Goal: Task Accomplishment & Management: Complete application form

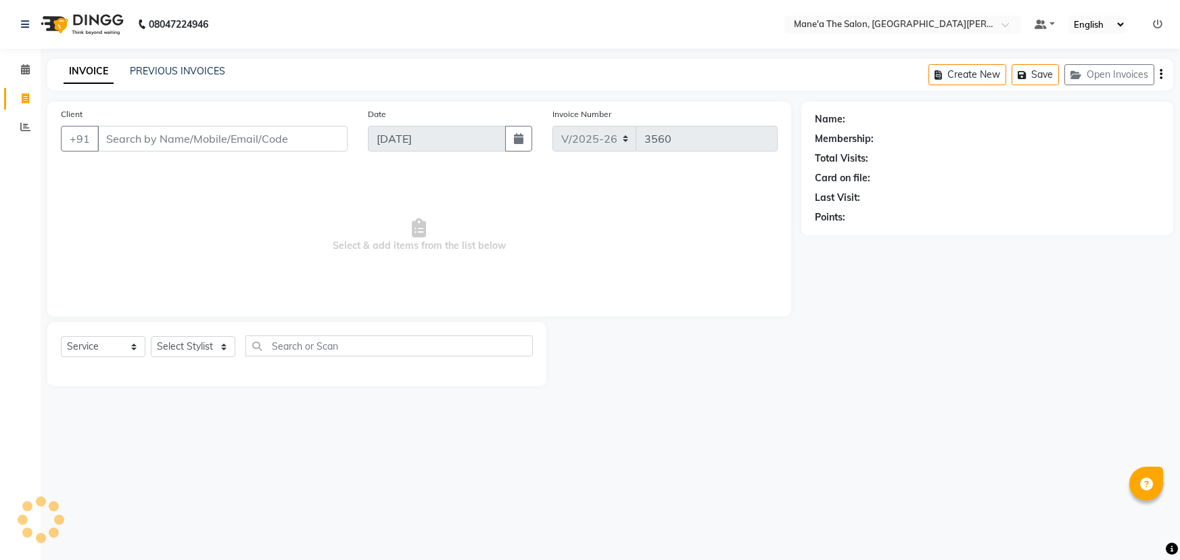
select select "7205"
select select "service"
click at [219, 344] on select "Select Stylist Anam Anil Faeam Junaid New Manager Manjula Owner Rani Sahil Swet…" at bounding box center [193, 346] width 85 height 21
select select "85409"
click at [151, 336] on select "Select Stylist Anam Anil Faeam Junaid New Manager Manjula Owner Rani Sahil Swet…" at bounding box center [193, 346] width 85 height 21
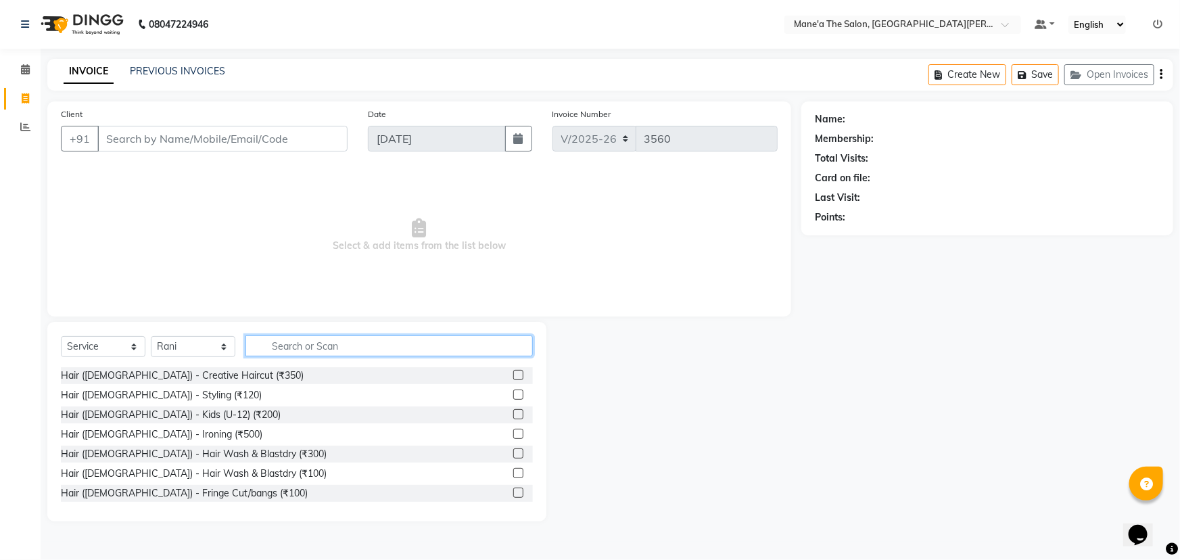
click at [297, 344] on input "text" at bounding box center [390, 346] width 288 height 21
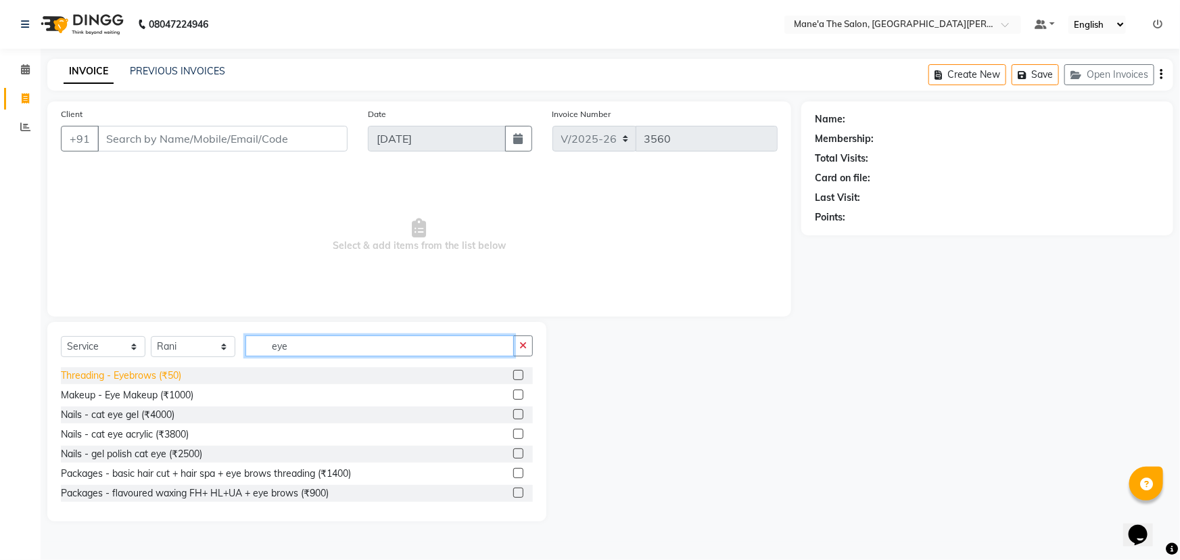
type input "eye"
click at [177, 379] on div "Threading - Eyebrows (₹50)" at bounding box center [121, 376] width 120 height 14
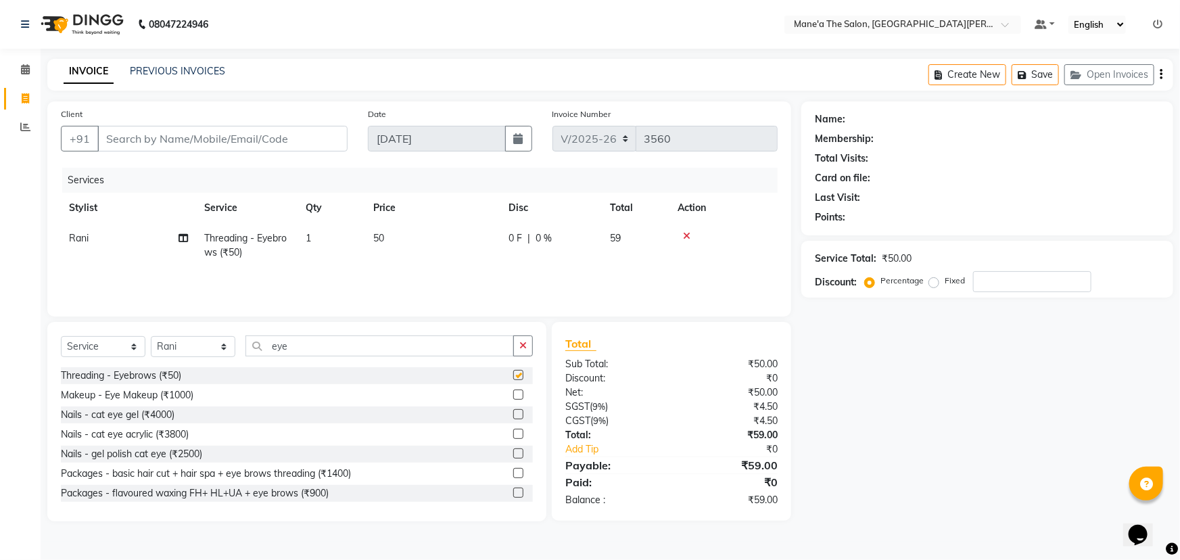
checkbox input "false"
click at [316, 346] on input "eye" at bounding box center [380, 346] width 269 height 21
type input "e"
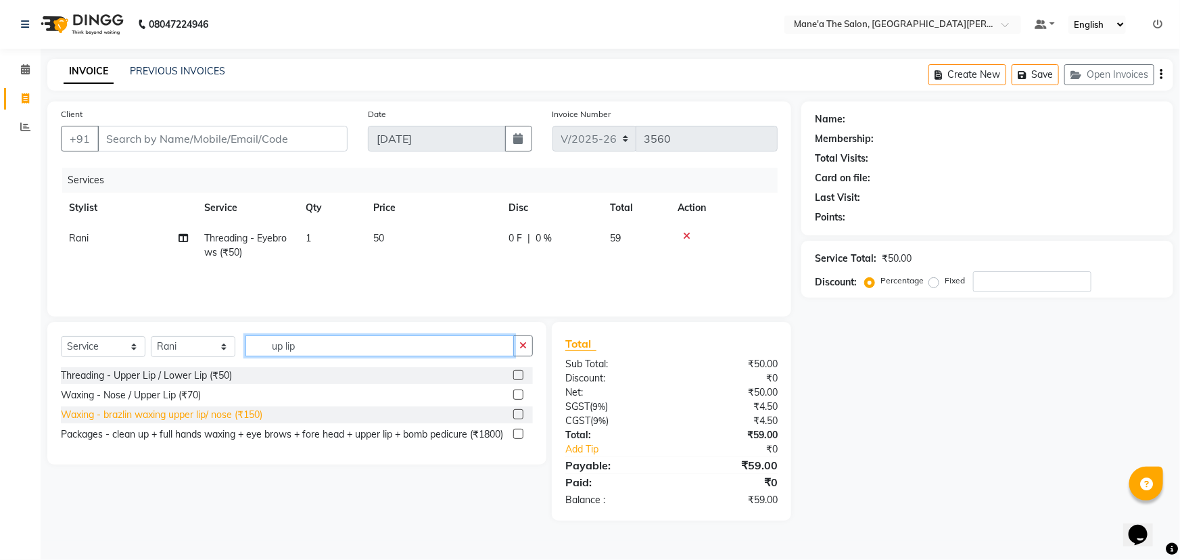
type input "up lip"
click at [249, 417] on div "Waxing - brazlin waxing upper lip/ nose (₹150)" at bounding box center [162, 415] width 202 height 14
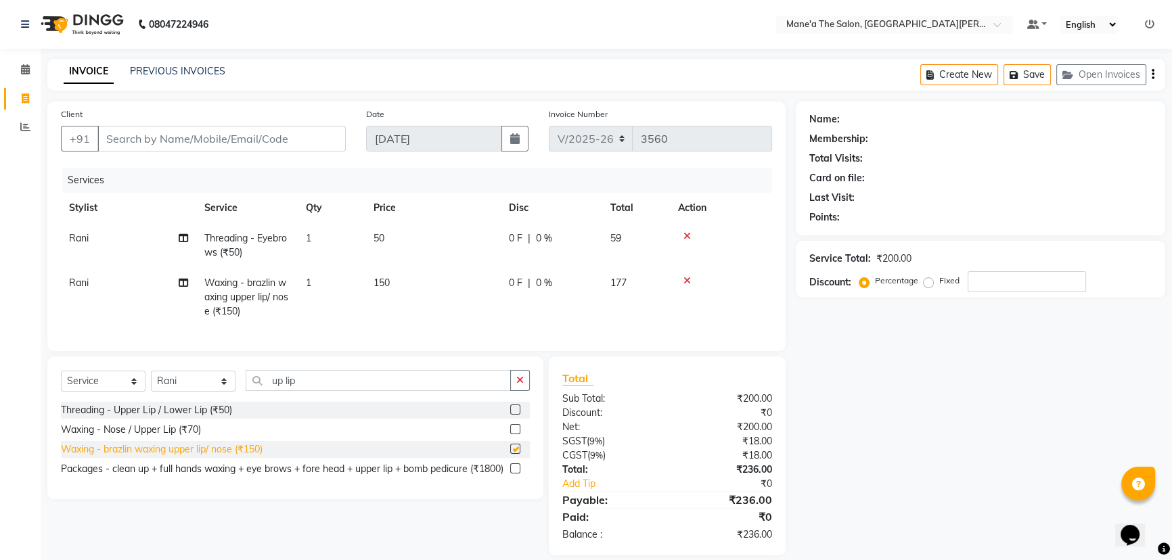
checkbox input "false"
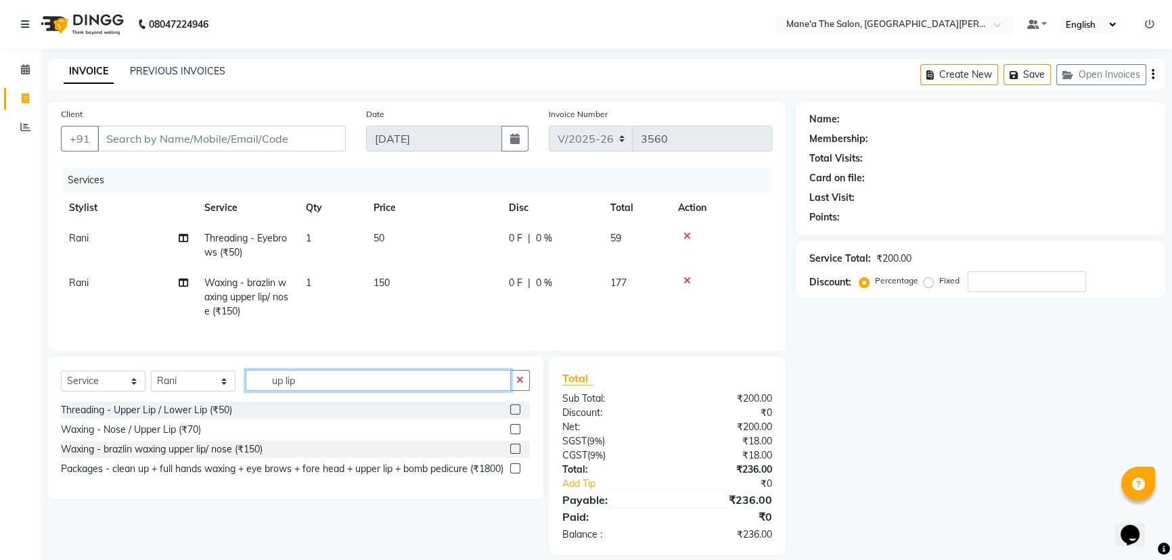
click at [273, 389] on input "up lip" at bounding box center [378, 380] width 265 height 21
click at [300, 384] on input "up lip" at bounding box center [378, 380] width 265 height 21
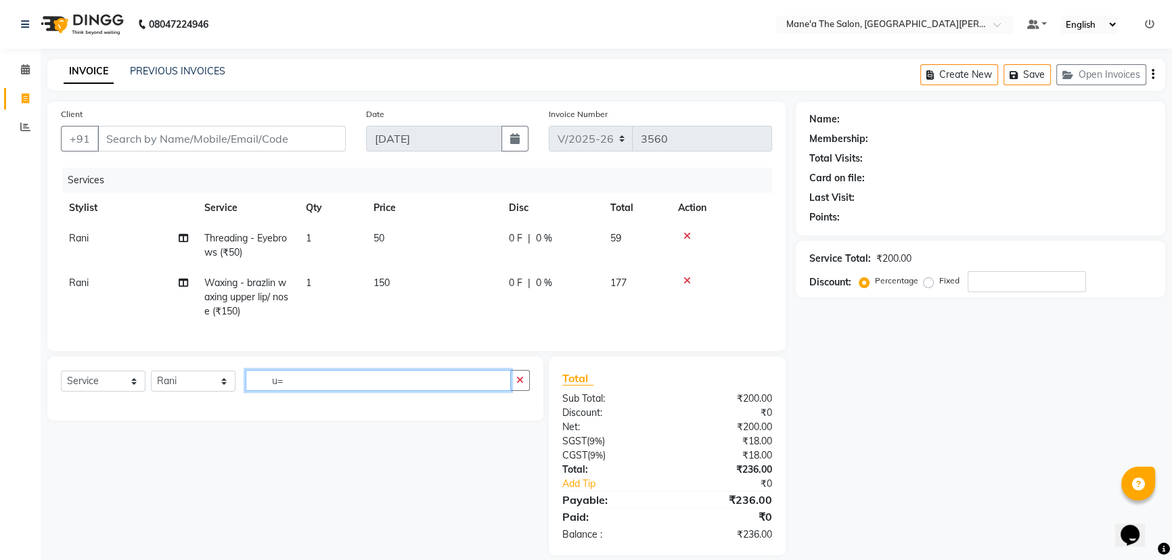
type input "u"
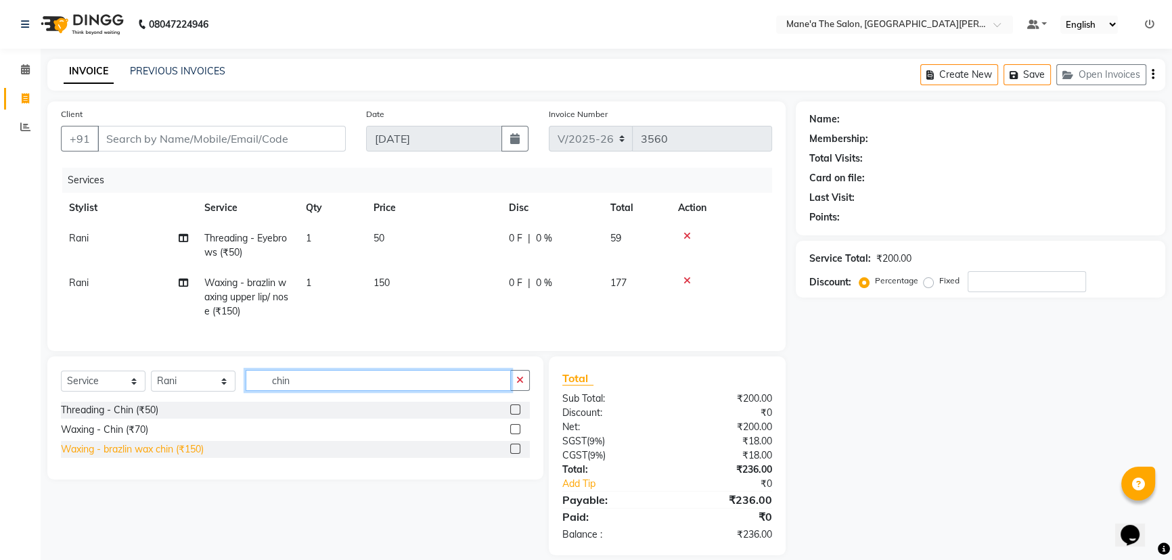
type input "chin"
click at [198, 457] on div "Waxing - brazlin wax chin (₹150)" at bounding box center [132, 449] width 143 height 14
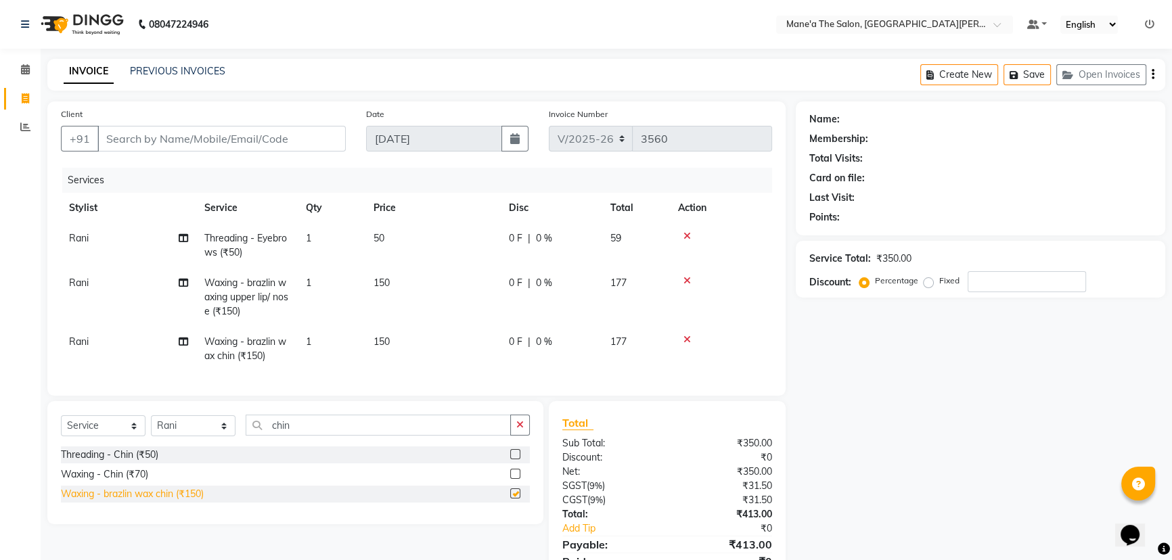
checkbox input "false"
click at [259, 136] on input "Client" at bounding box center [221, 139] width 248 height 26
type input "8"
type input "0"
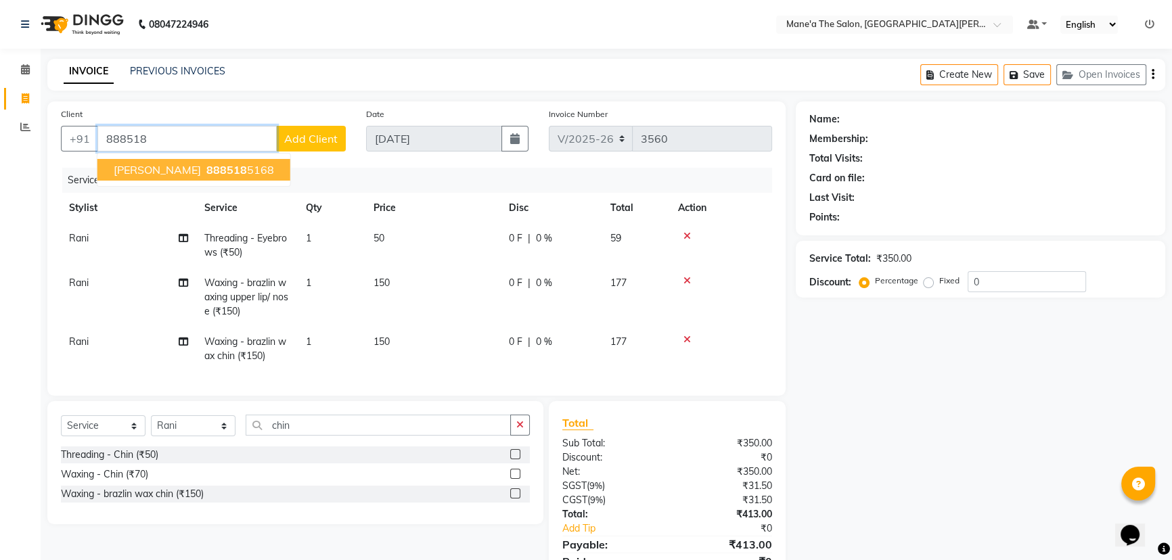
click at [204, 172] on ngb-highlight "888518 5168" at bounding box center [239, 170] width 70 height 14
type input "8885185168"
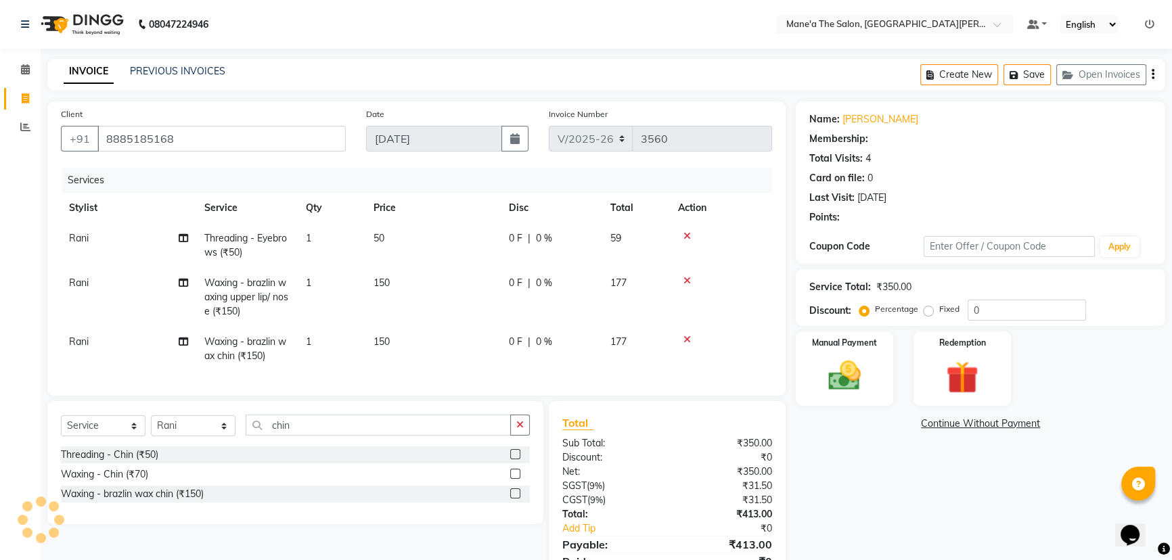
select select "1: Object"
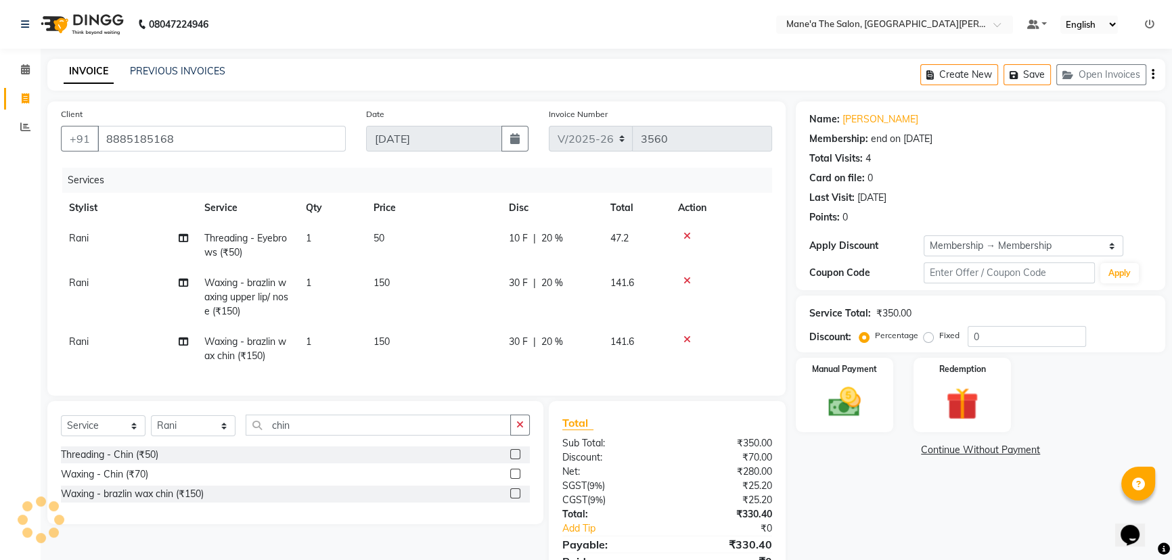
type input "20"
click at [858, 380] on div "Manual Payment" at bounding box center [844, 395] width 101 height 77
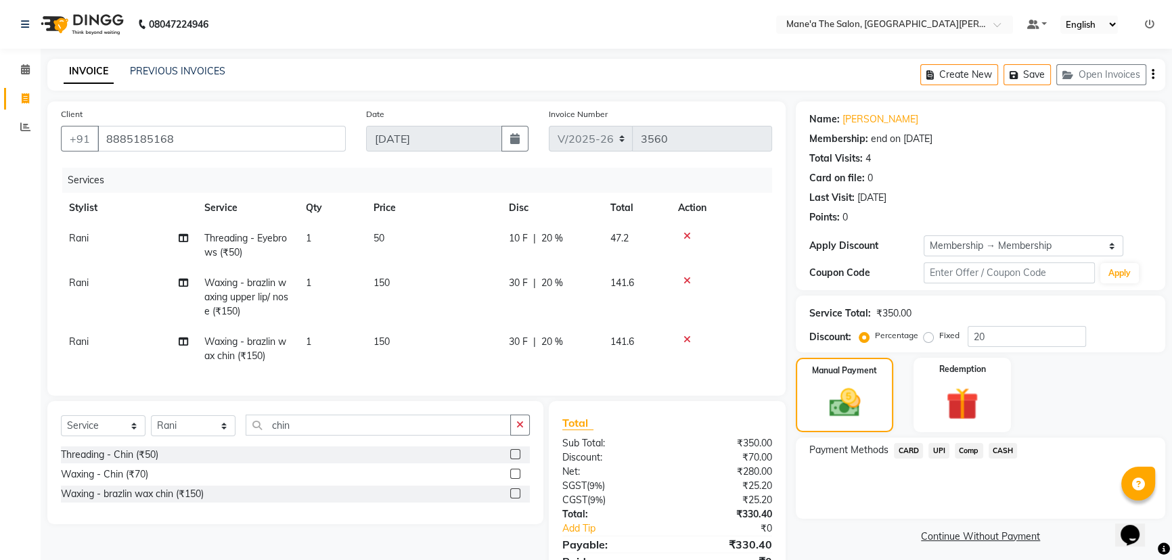
click at [937, 446] on span "UPI" at bounding box center [938, 451] width 21 height 16
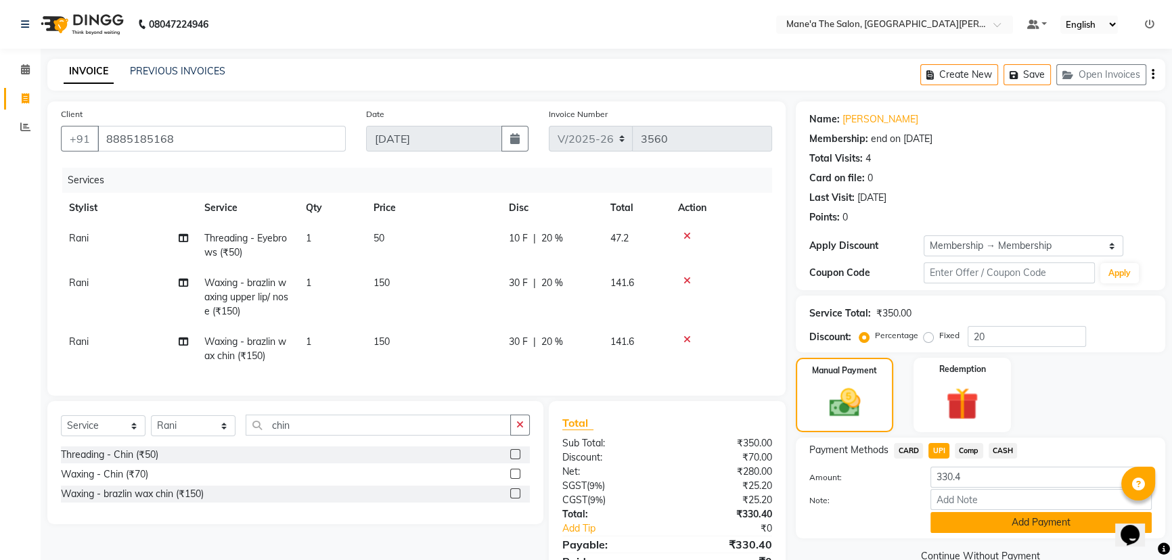
click at [1016, 524] on button "Add Payment" at bounding box center [1040, 522] width 221 height 21
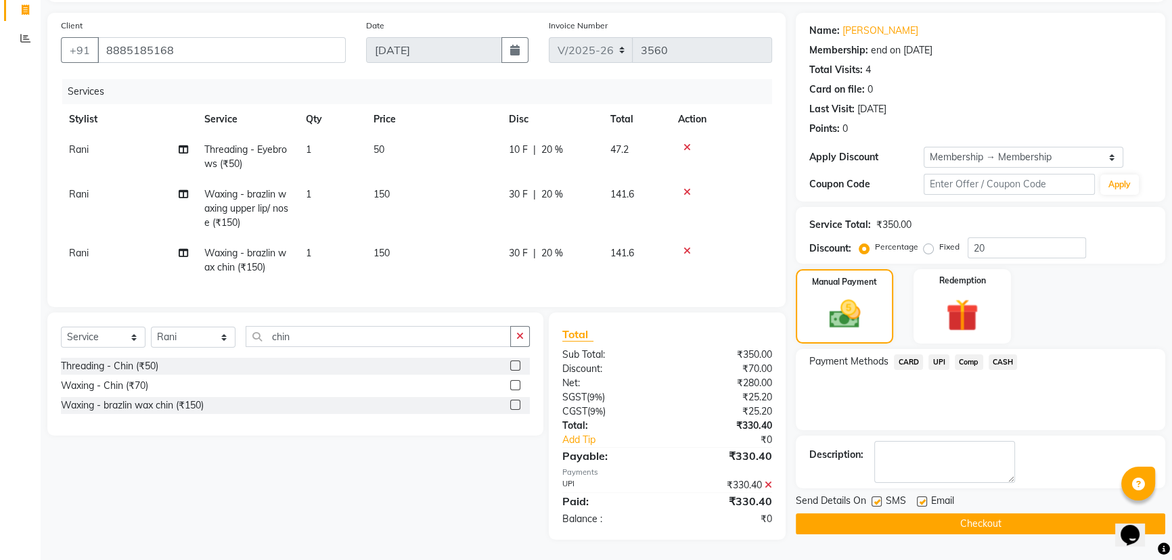
scroll to position [98, 0]
click at [967, 513] on button "Checkout" at bounding box center [980, 523] width 369 height 21
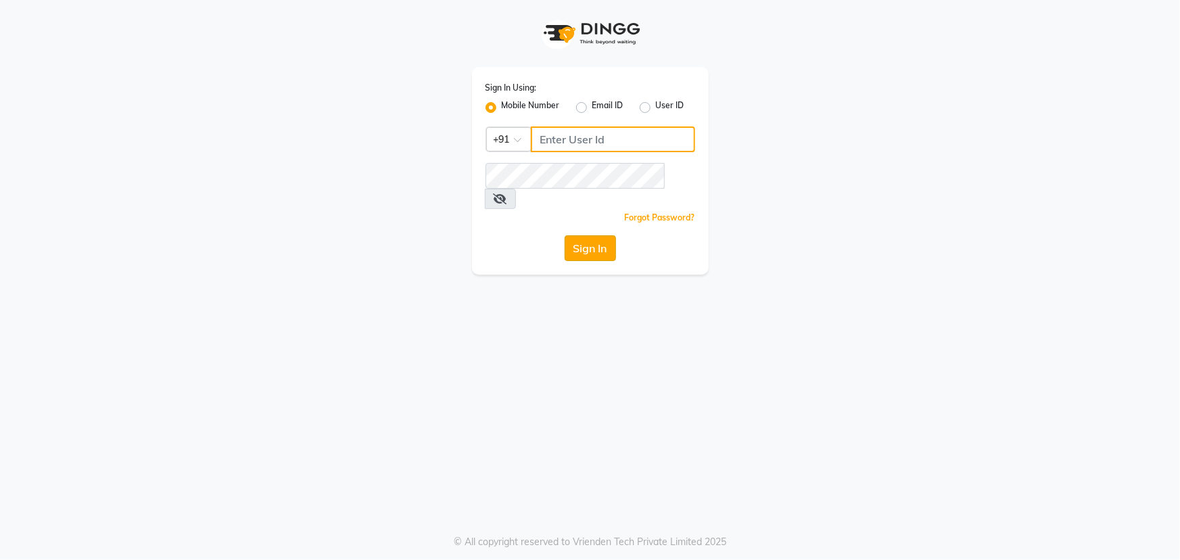
type input "7799792345"
click at [582, 235] on button "Sign In" at bounding box center [590, 248] width 51 height 26
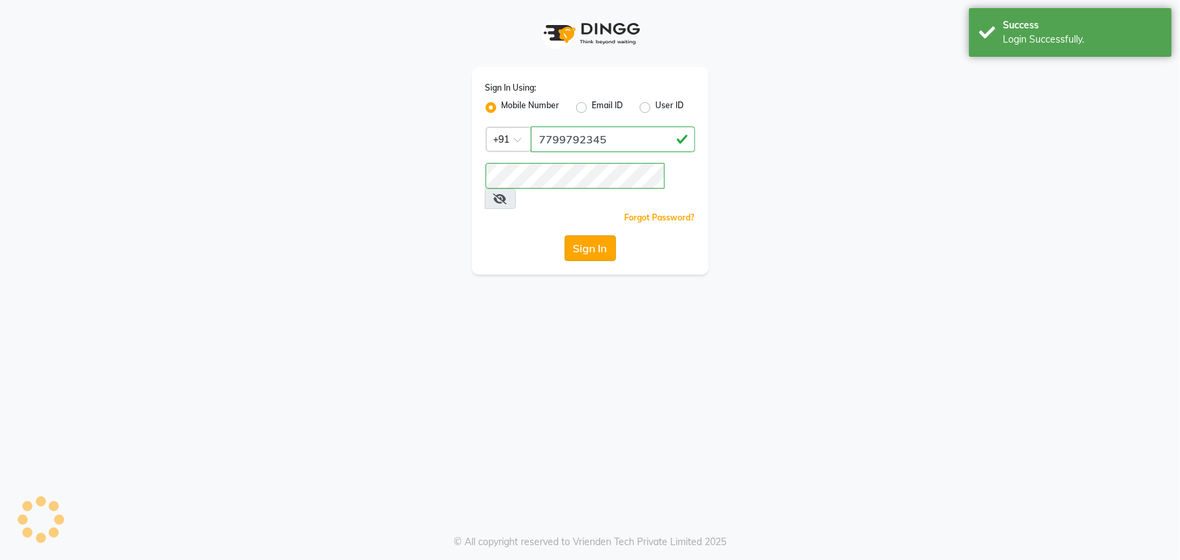
select select "7205"
select select "service"
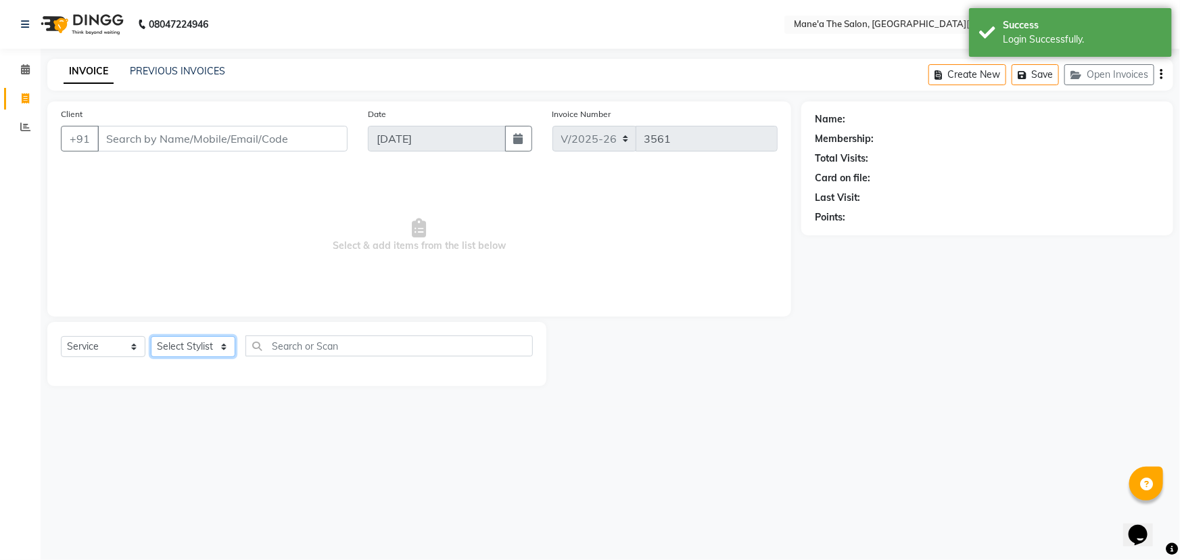
click at [208, 350] on select "Select Stylist Anam Anil Faeam Junaid New Manager Manjula Owner Rani Sahil Swet…" at bounding box center [193, 346] width 85 height 21
select select "85409"
click at [151, 336] on select "Select Stylist Anam Anil Faeam Junaid New Manager Manjula Owner Rani Sahil Swet…" at bounding box center [193, 346] width 85 height 21
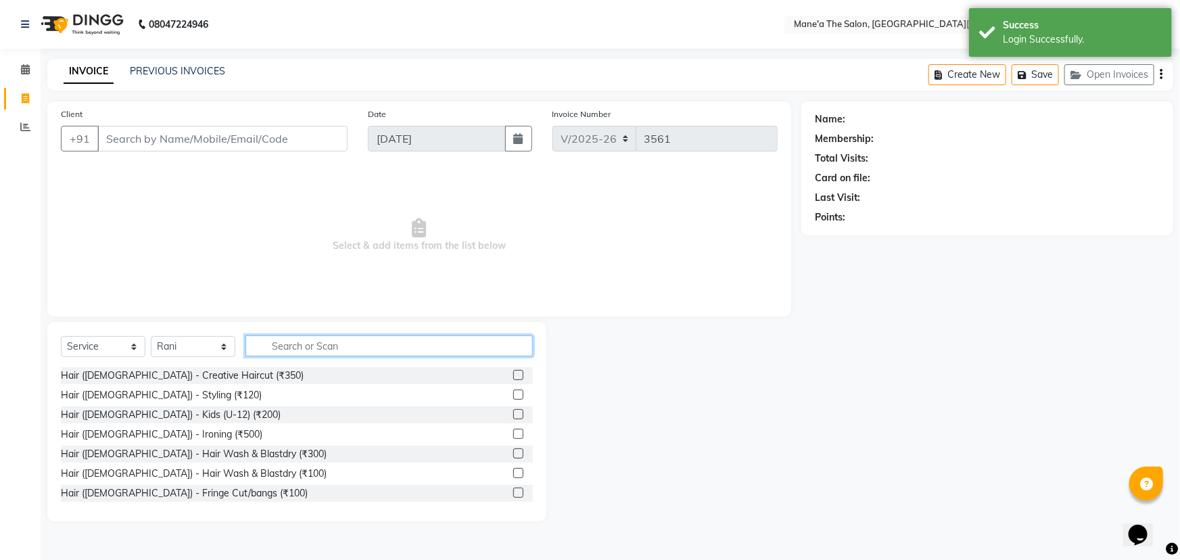
click at [329, 343] on input "text" at bounding box center [390, 346] width 288 height 21
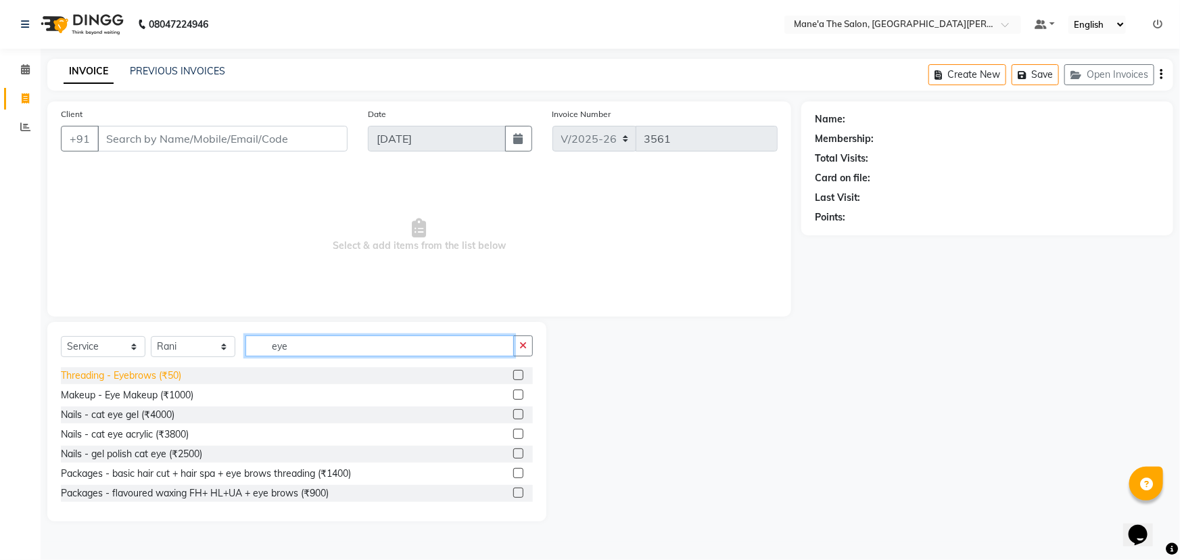
type input "eye"
click at [153, 376] on div "Threading - Eyebrows (₹50)" at bounding box center [121, 376] width 120 height 14
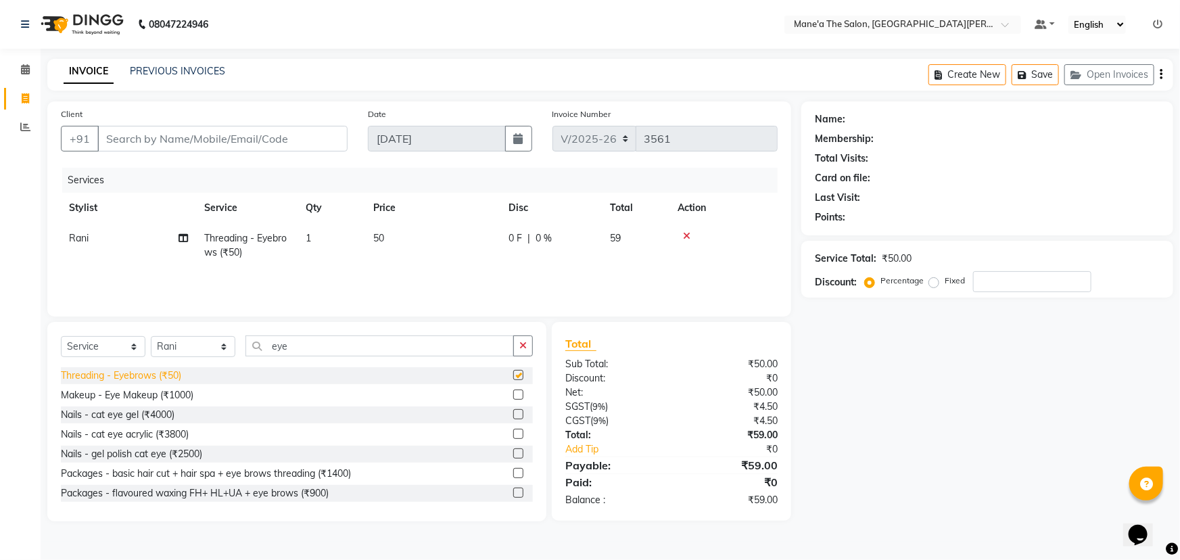
checkbox input "false"
click at [296, 137] on input "Client" at bounding box center [222, 139] width 250 height 26
type input "8"
type input "0"
type input "8"
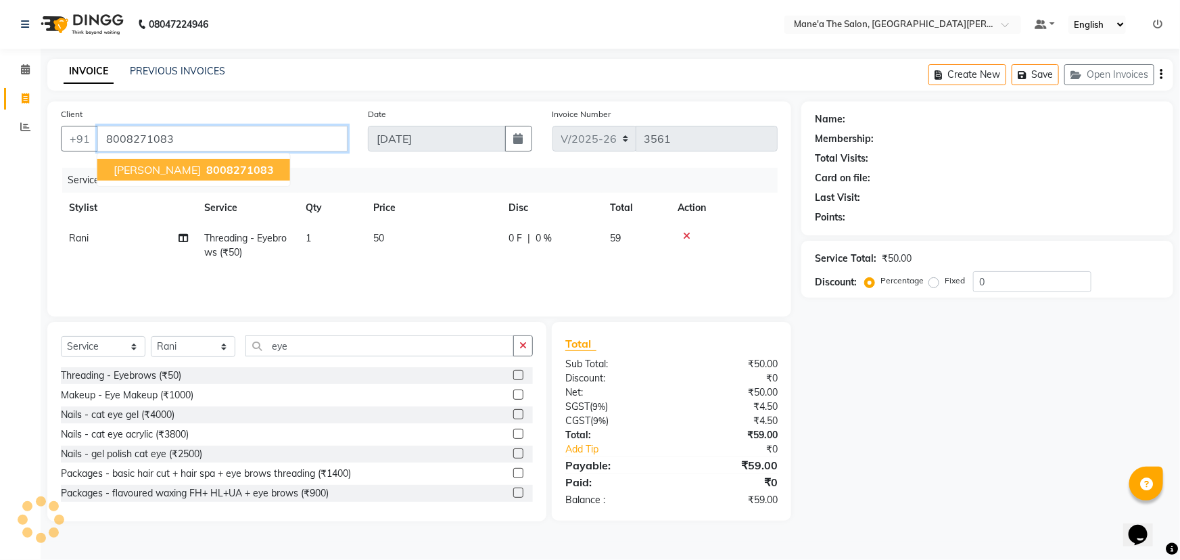
type input "8008271083"
select select "1: Object"
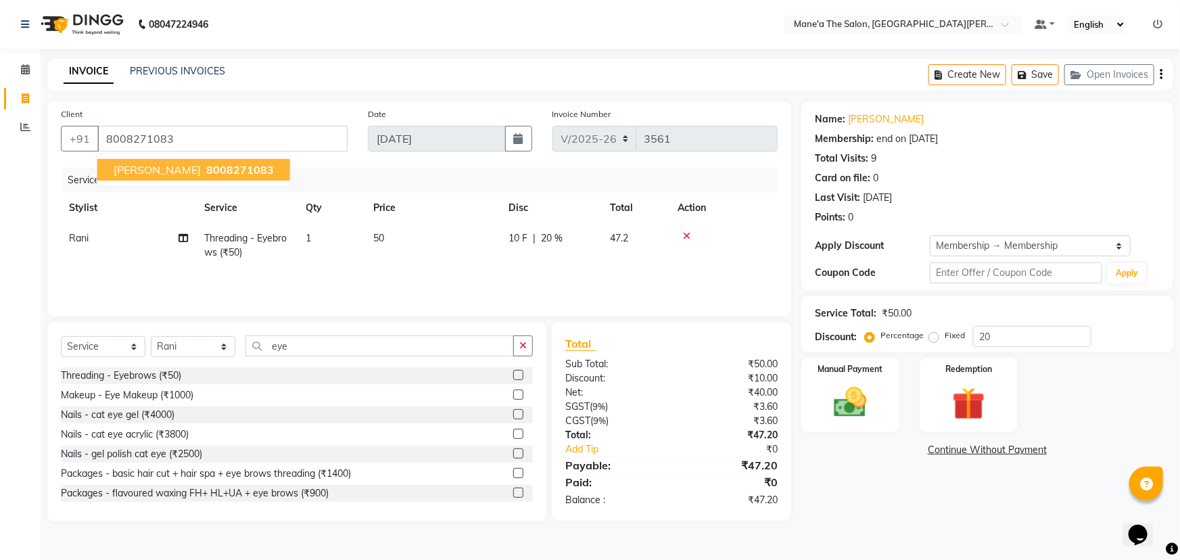
click at [161, 173] on span "Anjam Aajput" at bounding box center [157, 170] width 87 height 14
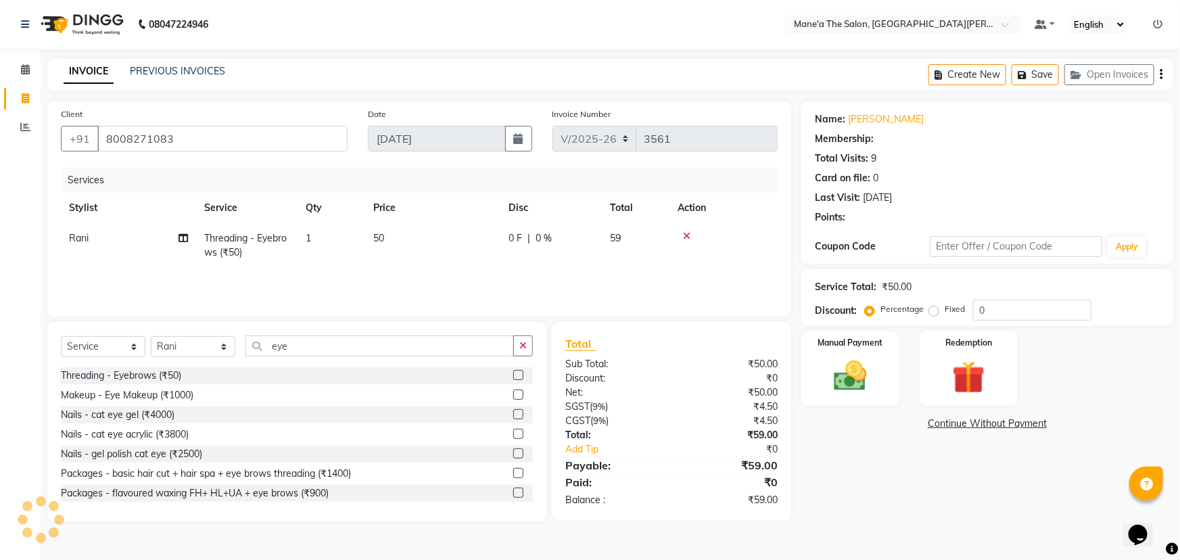
type input "20"
select select "1: Object"
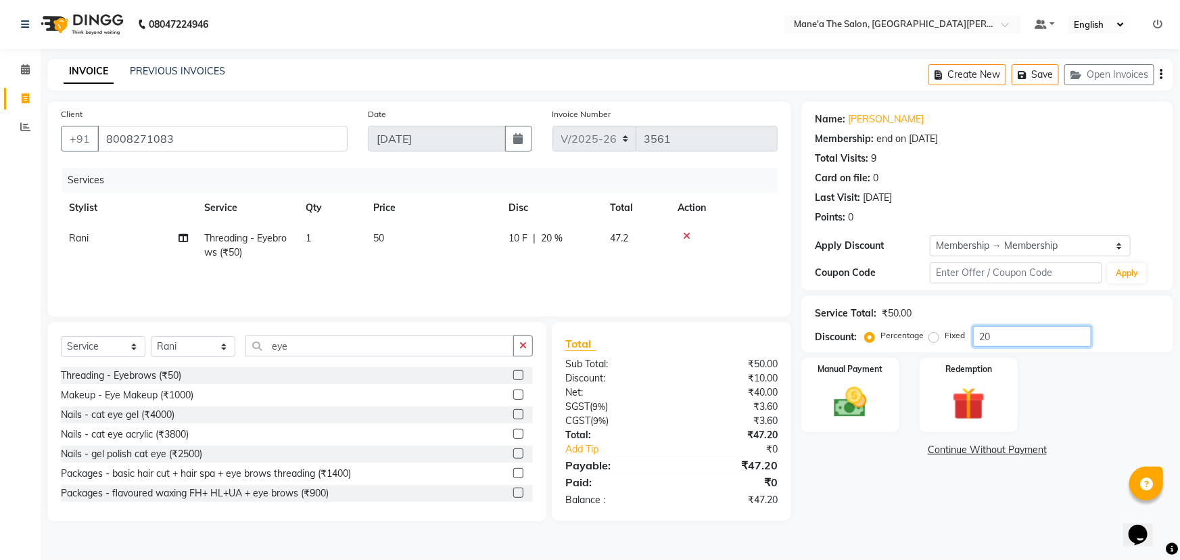
click at [1011, 331] on input "20" at bounding box center [1032, 336] width 118 height 21
type input "2"
type input "20"
click at [828, 417] on img at bounding box center [850, 402] width 55 height 39
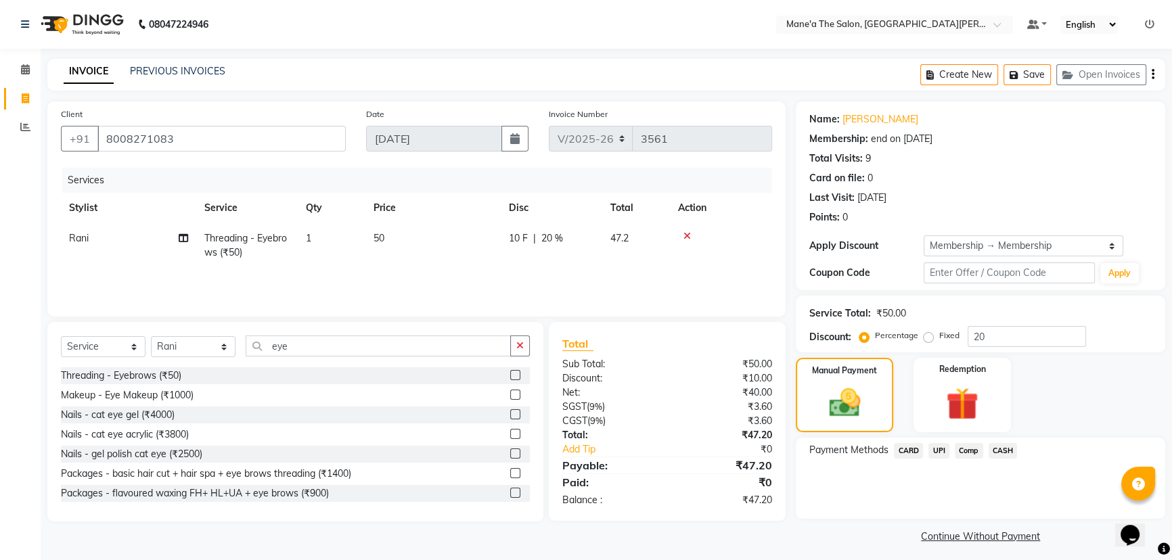
click at [939, 447] on span "UPI" at bounding box center [938, 451] width 21 height 16
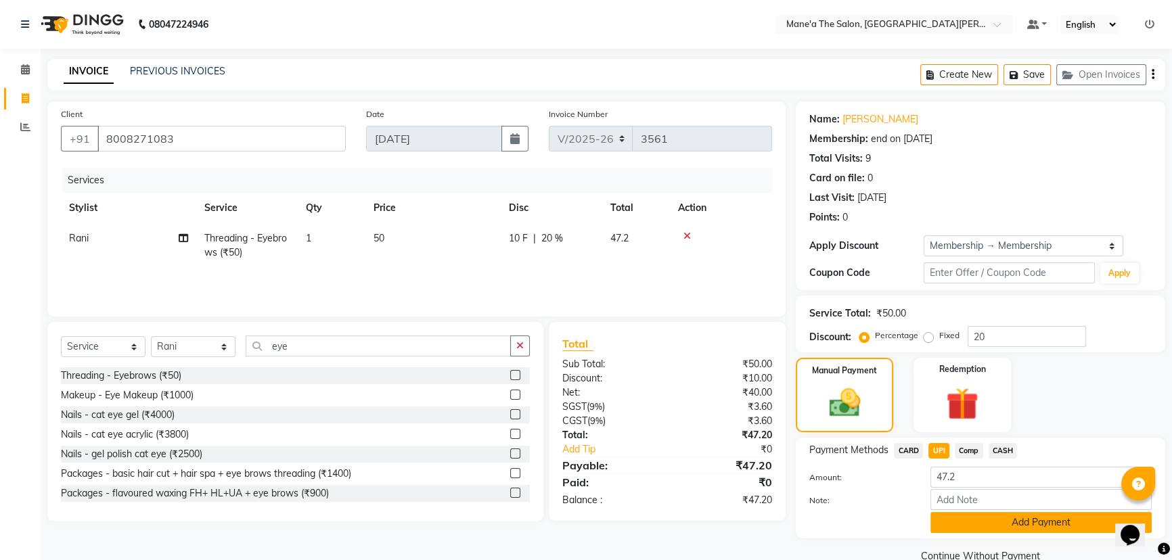
click at [1012, 520] on button "Add Payment" at bounding box center [1040, 522] width 221 height 21
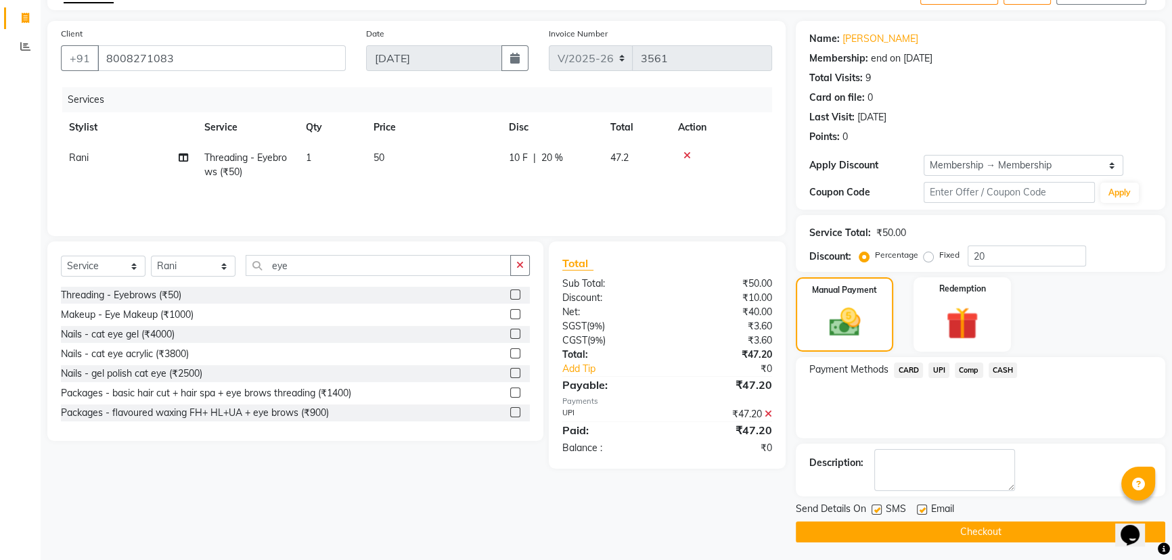
scroll to position [82, 0]
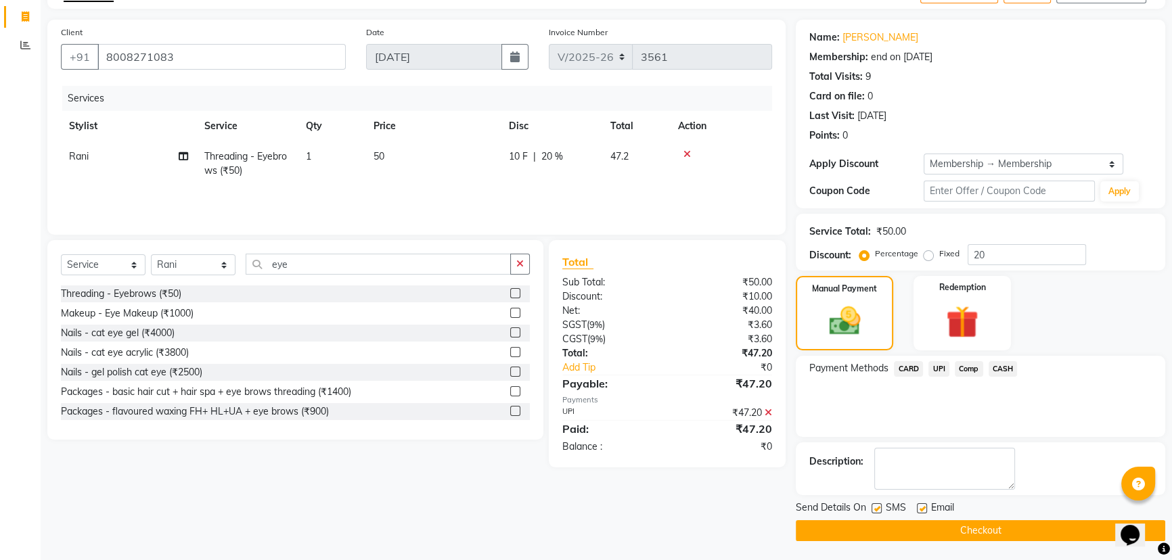
click at [999, 528] on button "Checkout" at bounding box center [980, 530] width 369 height 21
